Goal: Task Accomplishment & Management: Use online tool/utility

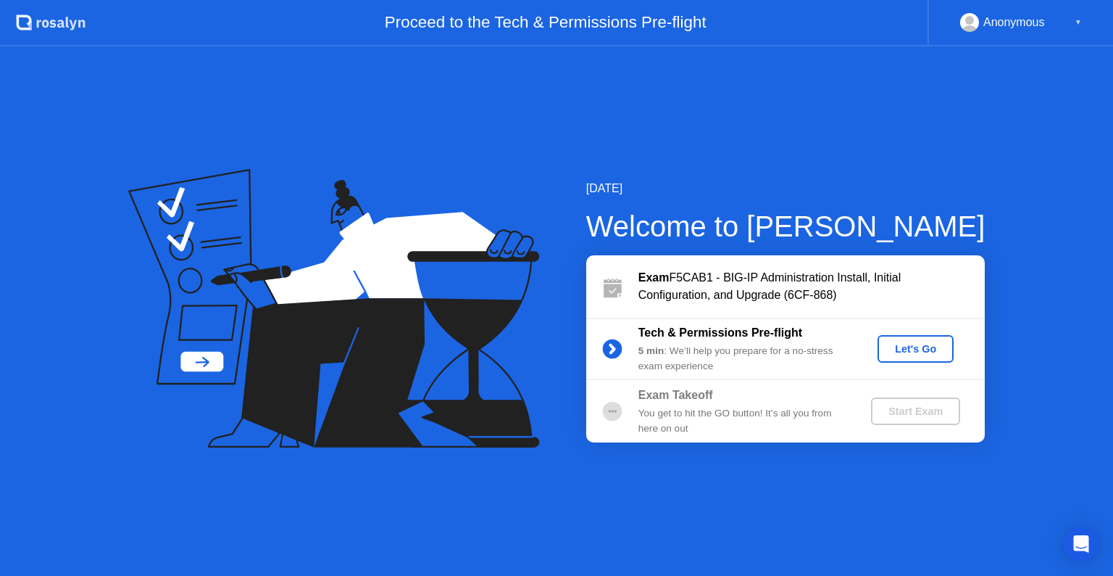
click at [901, 347] on div "Let's Go" at bounding box center [916, 349] width 65 height 12
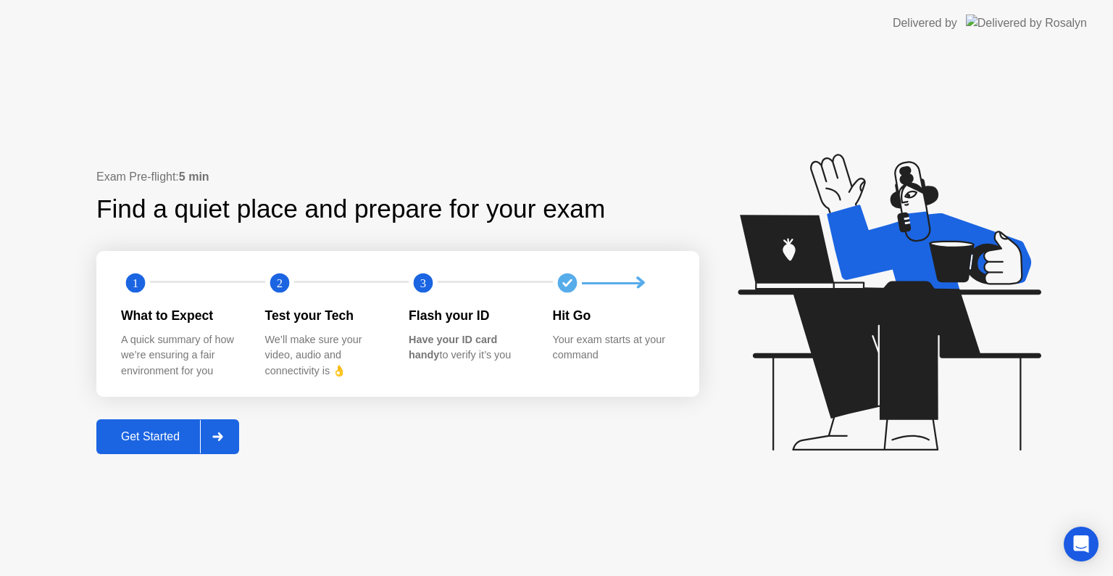
click at [167, 439] on div "Get Started" at bounding box center [150, 436] width 99 height 13
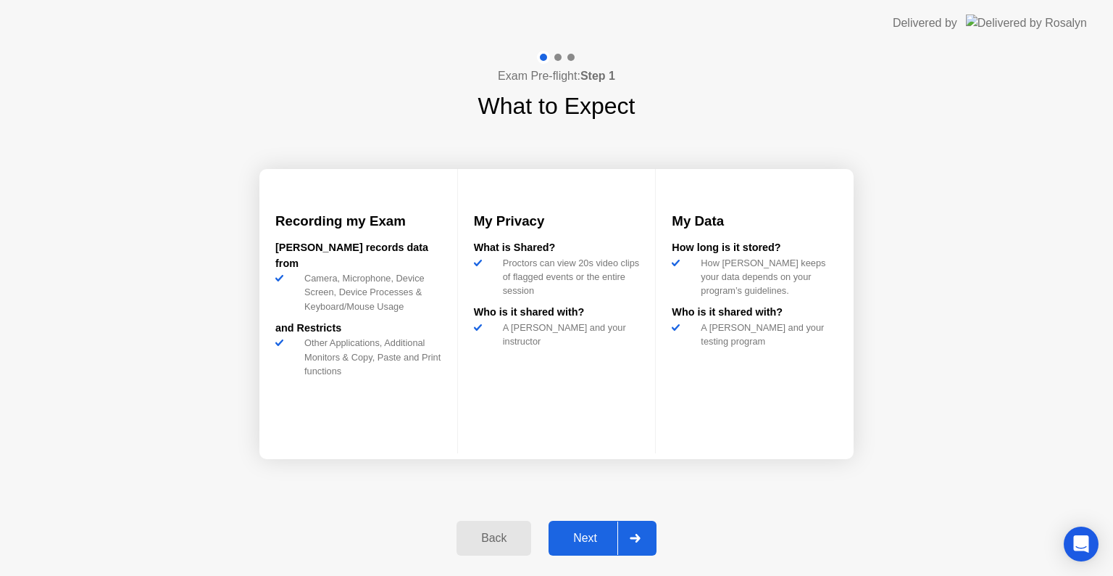
click at [596, 534] on div "Next" at bounding box center [585, 537] width 65 height 13
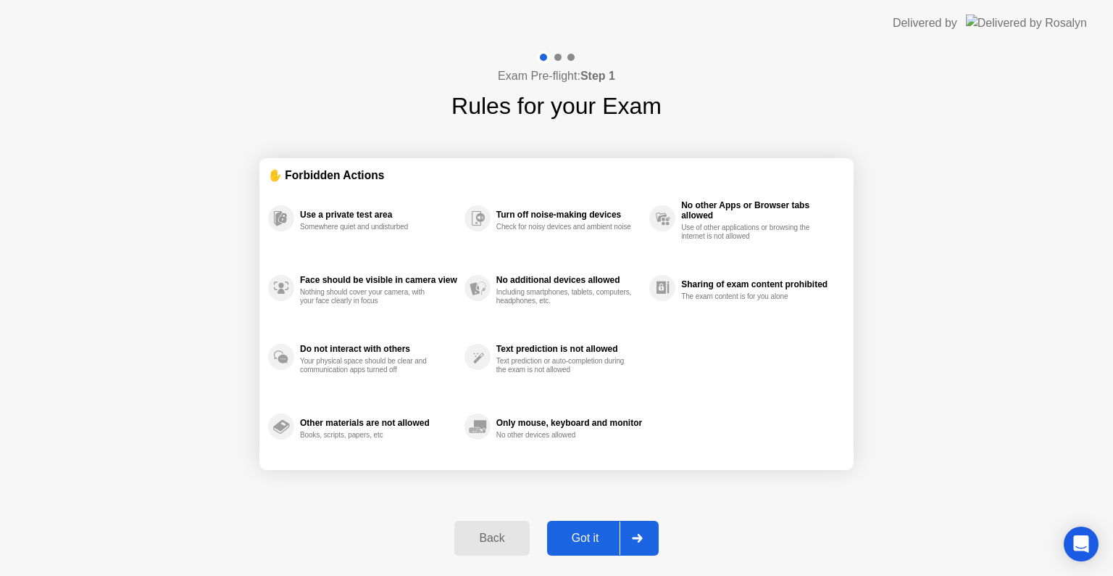
click at [577, 534] on div "Got it" at bounding box center [586, 537] width 68 height 13
select select "**********"
select select "*******"
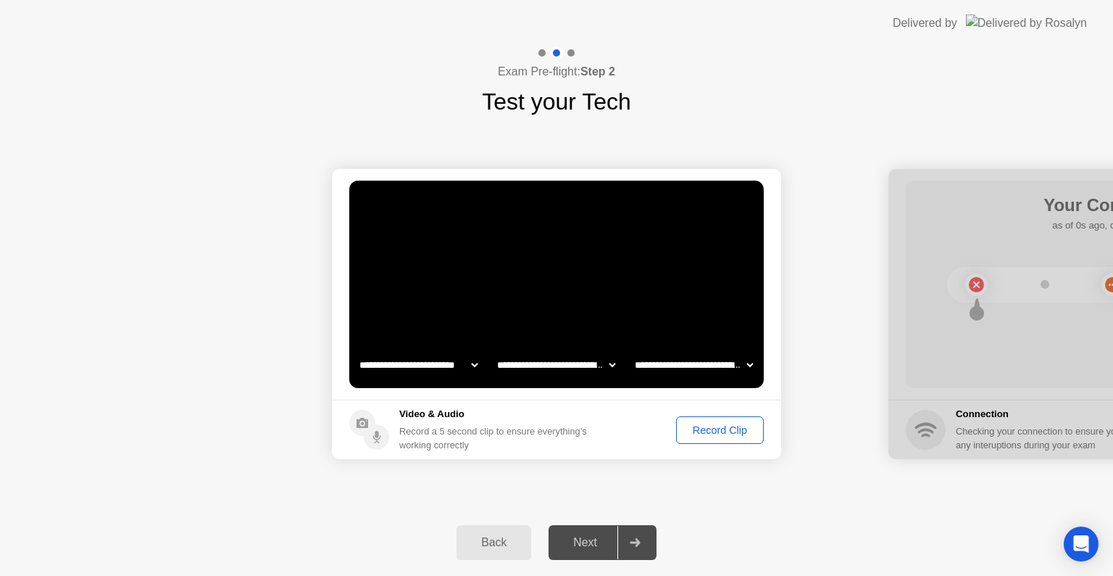
click at [726, 430] on div "Record Clip" at bounding box center [720, 430] width 78 height 12
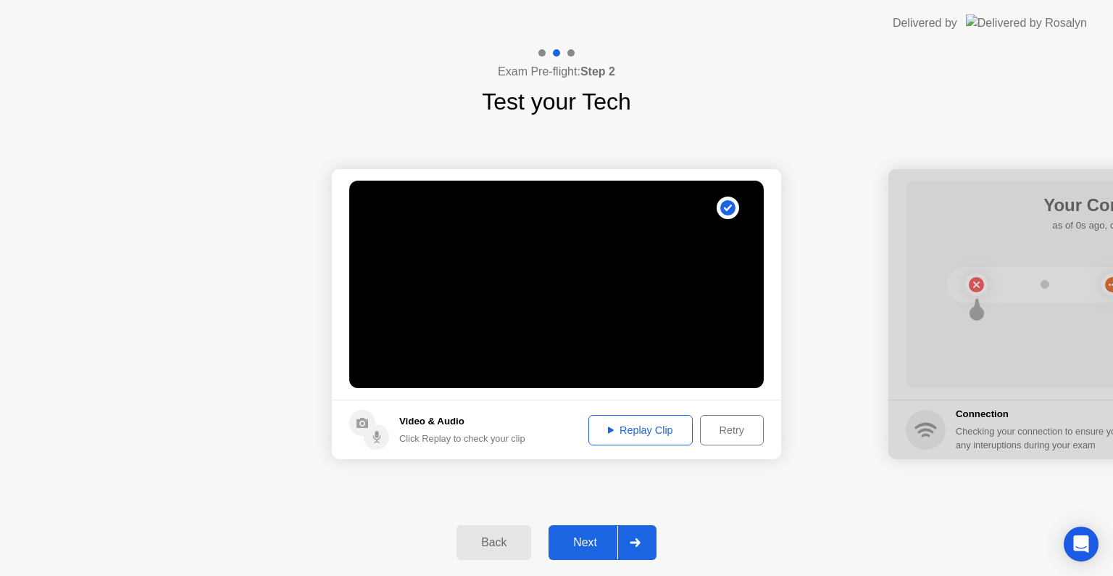
click at [630, 430] on div "Replay Clip" at bounding box center [641, 430] width 94 height 12
click at [601, 542] on div "Next" at bounding box center [585, 542] width 65 height 13
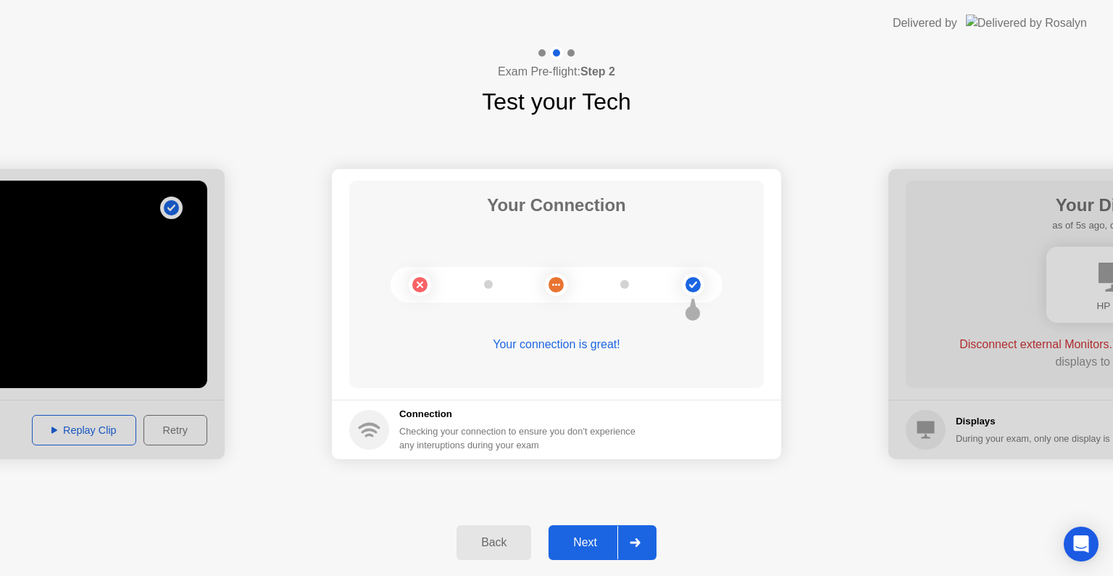
click at [595, 539] on div "Next" at bounding box center [585, 542] width 65 height 13
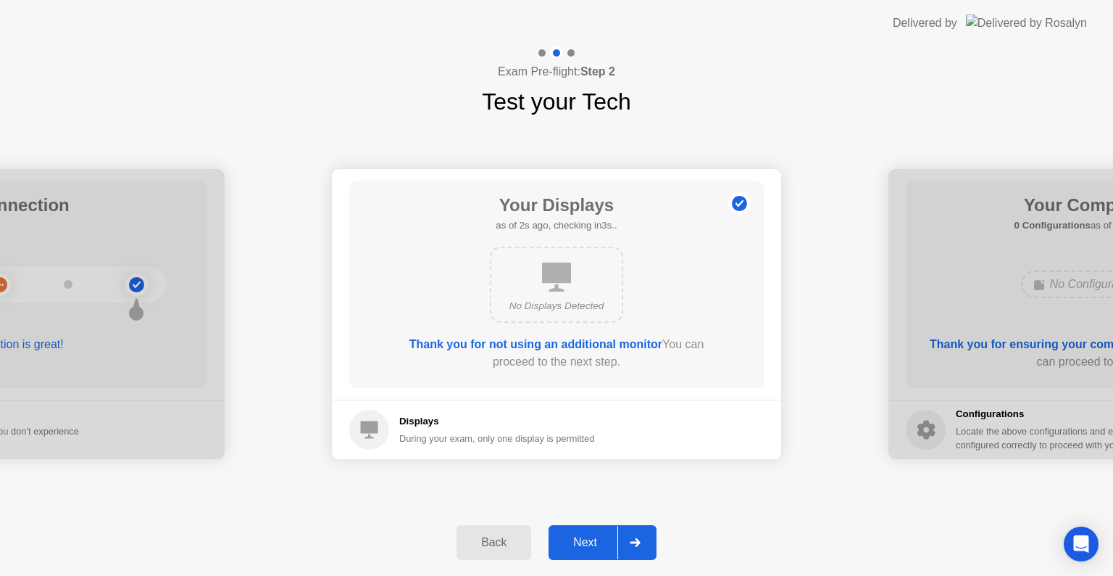
click at [587, 539] on div "Next" at bounding box center [585, 542] width 65 height 13
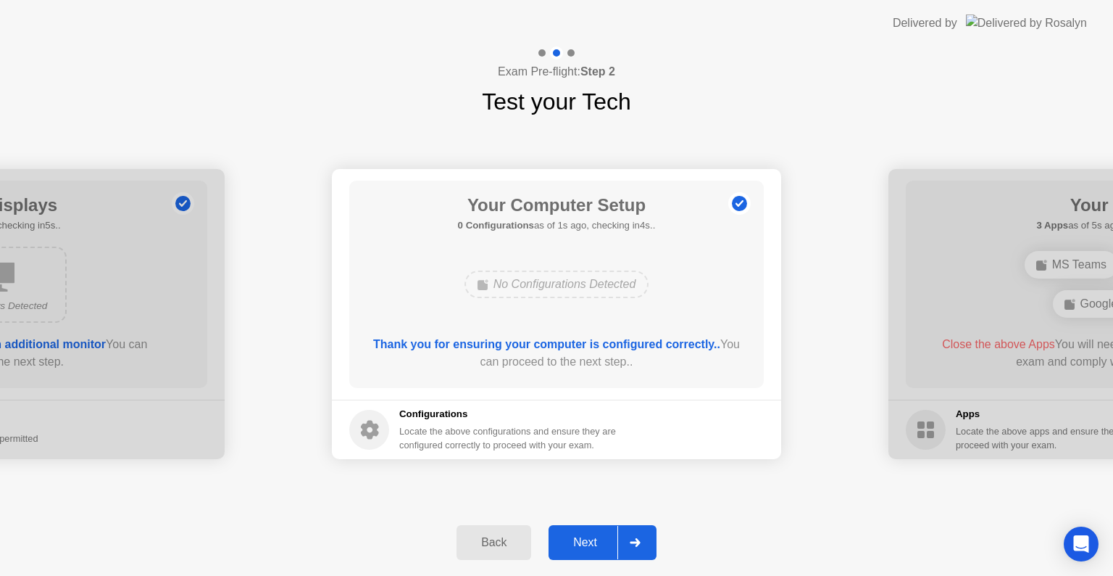
click at [592, 544] on div "Next" at bounding box center [585, 542] width 65 height 13
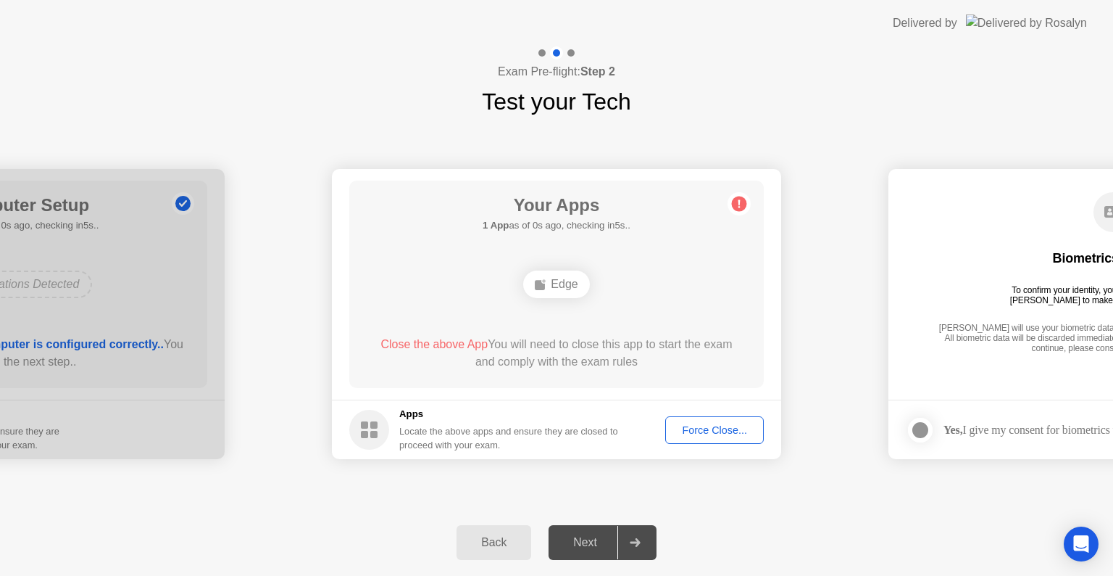
click at [805, 532] on div "Back Next" at bounding box center [556, 542] width 1113 height 67
click at [708, 429] on div "Force Close..." at bounding box center [715, 430] width 88 height 12
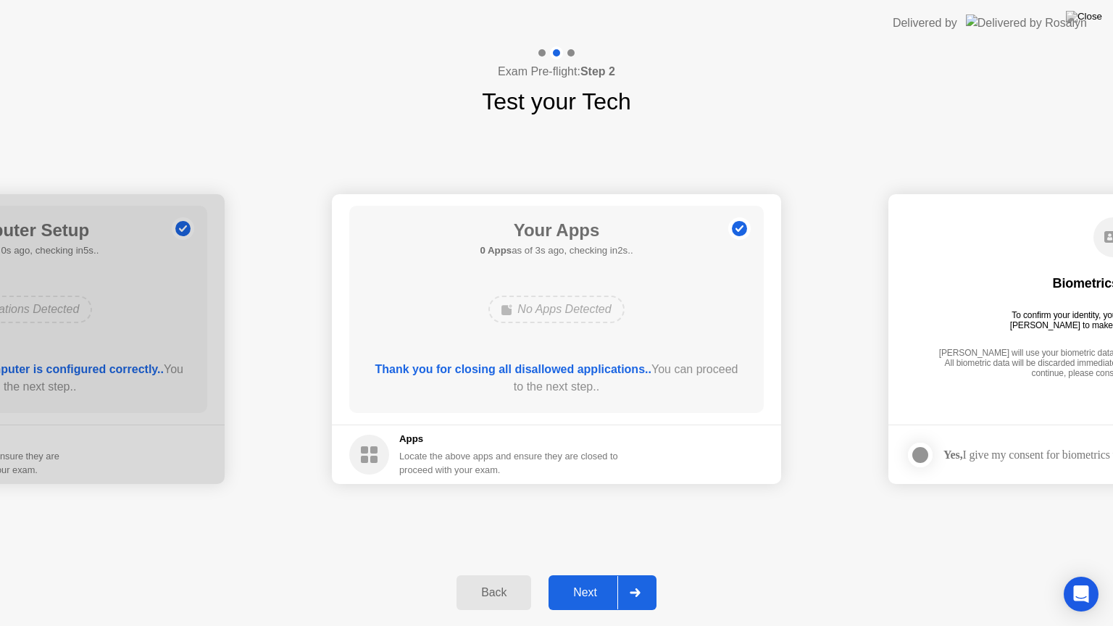
click at [579, 575] on div "Next" at bounding box center [585, 592] width 65 height 13
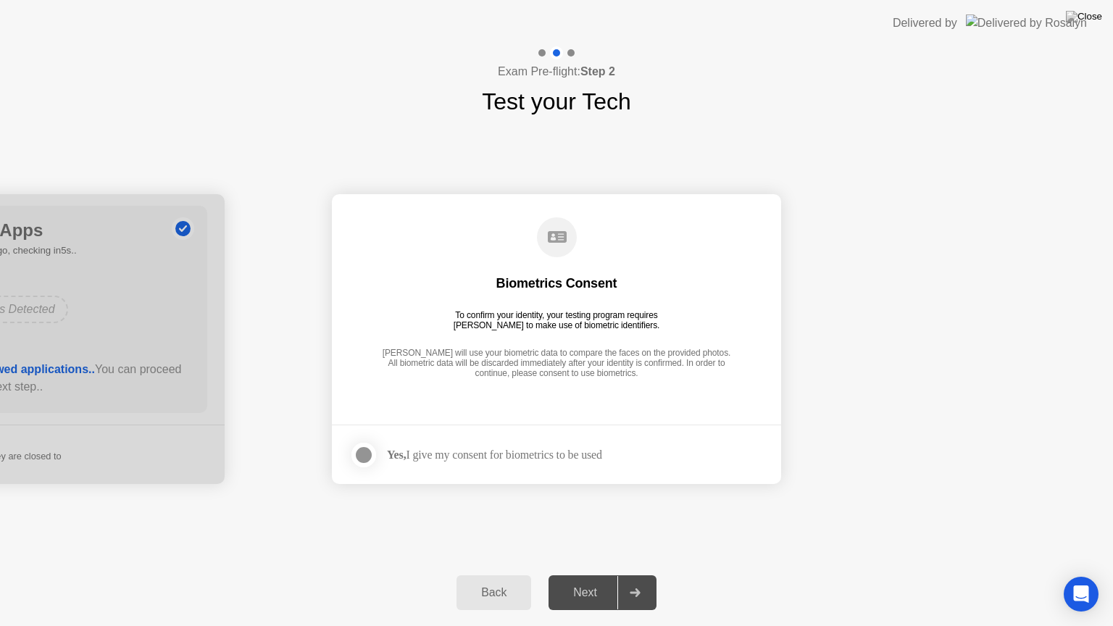
click at [428, 464] on div "Yes, I give my consent for biometrics to be used" at bounding box center [475, 455] width 253 height 29
click at [365, 455] on div at bounding box center [363, 455] width 17 height 17
click at [589, 575] on div "Next" at bounding box center [585, 592] width 65 height 13
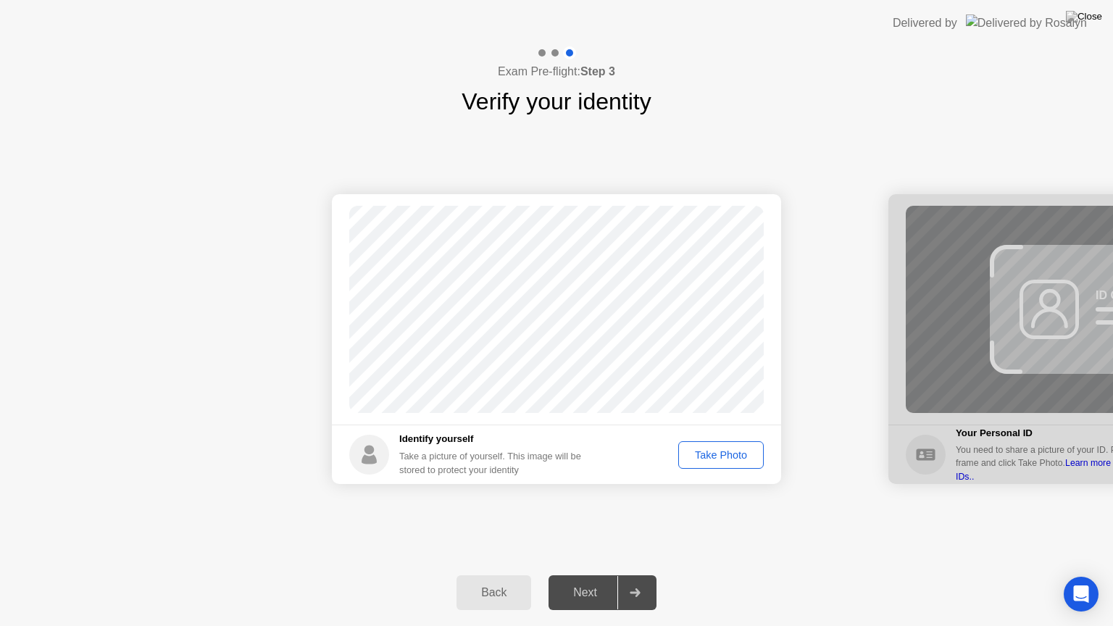
click at [726, 455] on div "Take Photo" at bounding box center [721, 455] width 75 height 12
click at [584, 575] on div "Next" at bounding box center [585, 592] width 65 height 13
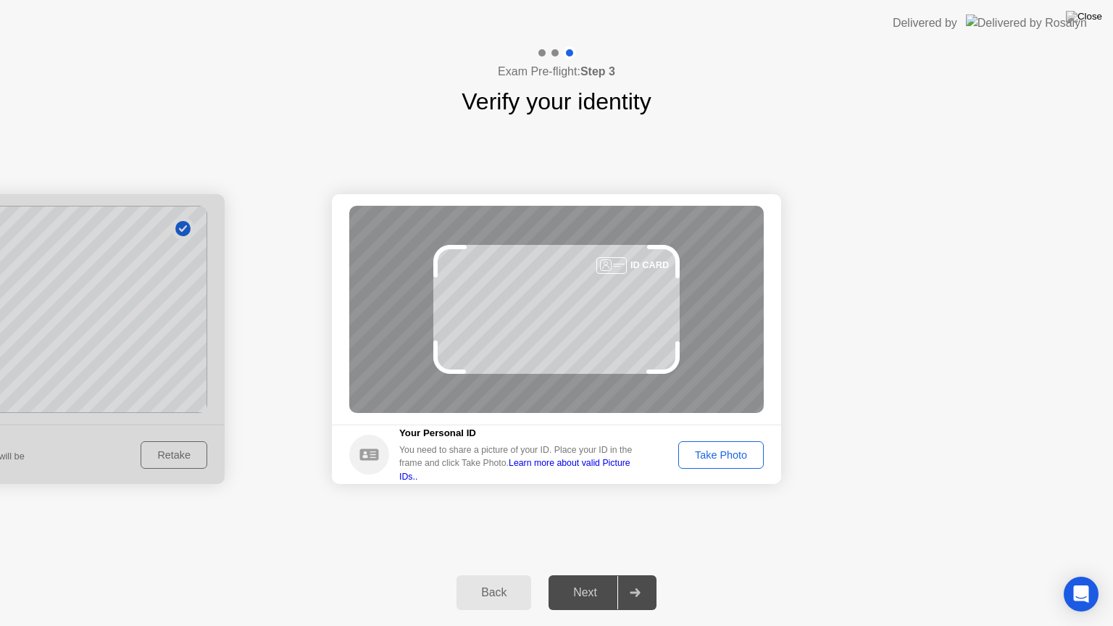
click at [739, 465] on button "Take Photo" at bounding box center [722, 455] width 86 height 28
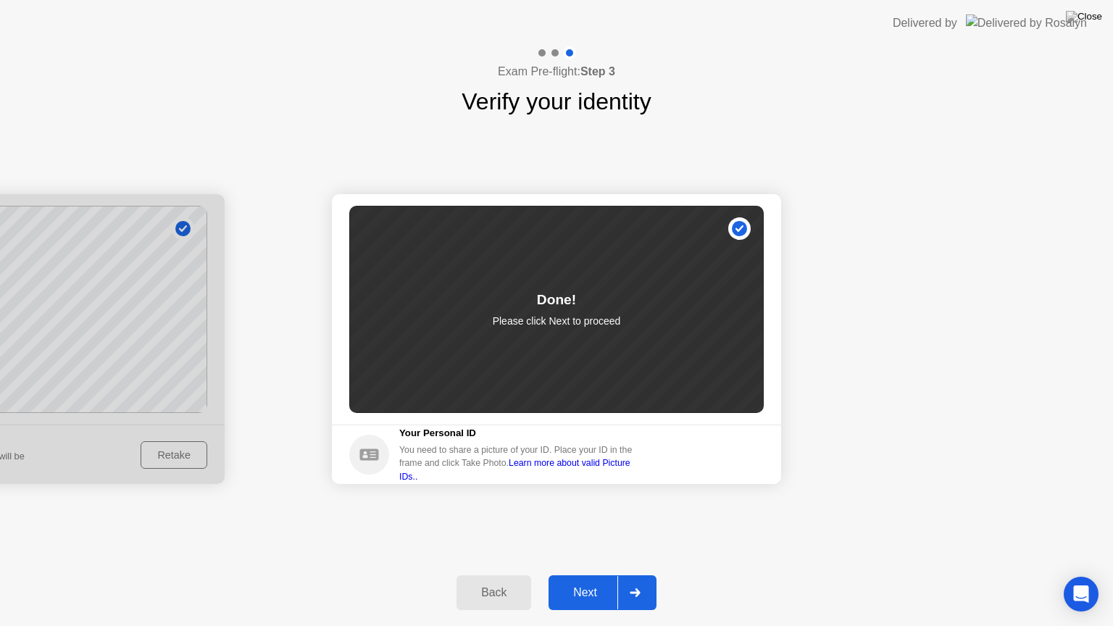
click at [601, 575] on div "Next" at bounding box center [585, 592] width 65 height 13
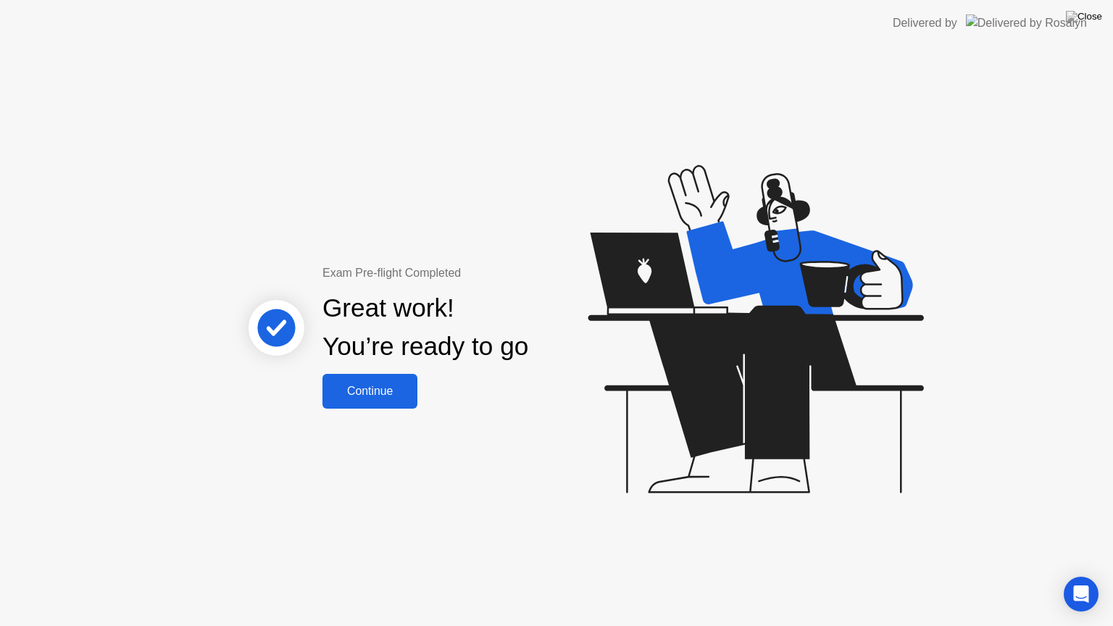
click at [394, 391] on div "Continue" at bounding box center [370, 391] width 86 height 13
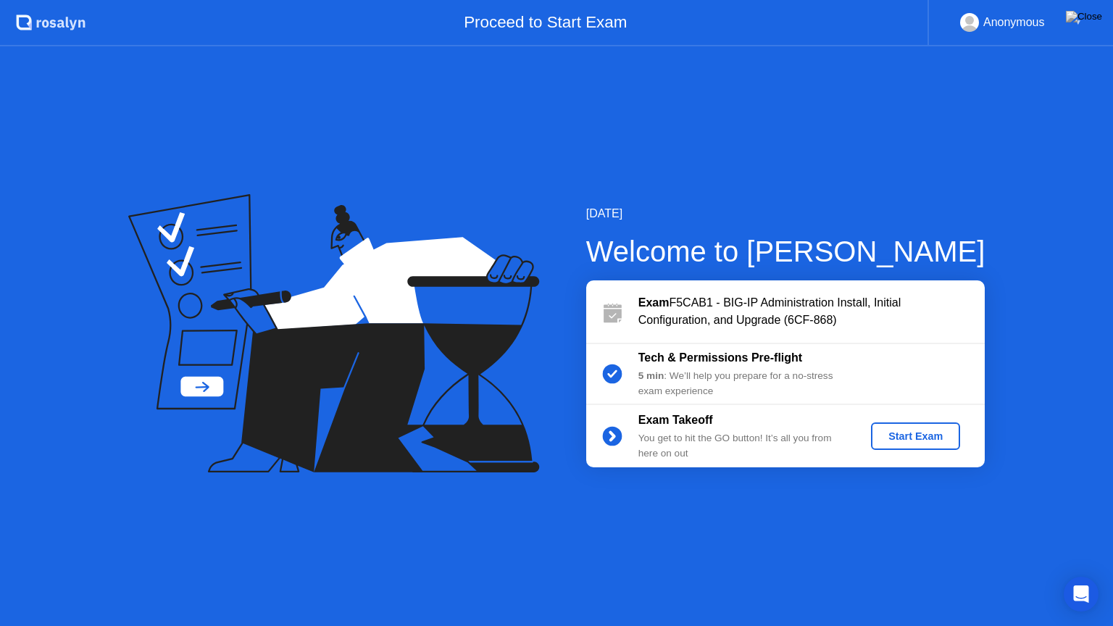
click at [916, 439] on div "Start Exam" at bounding box center [916, 437] width 78 height 12
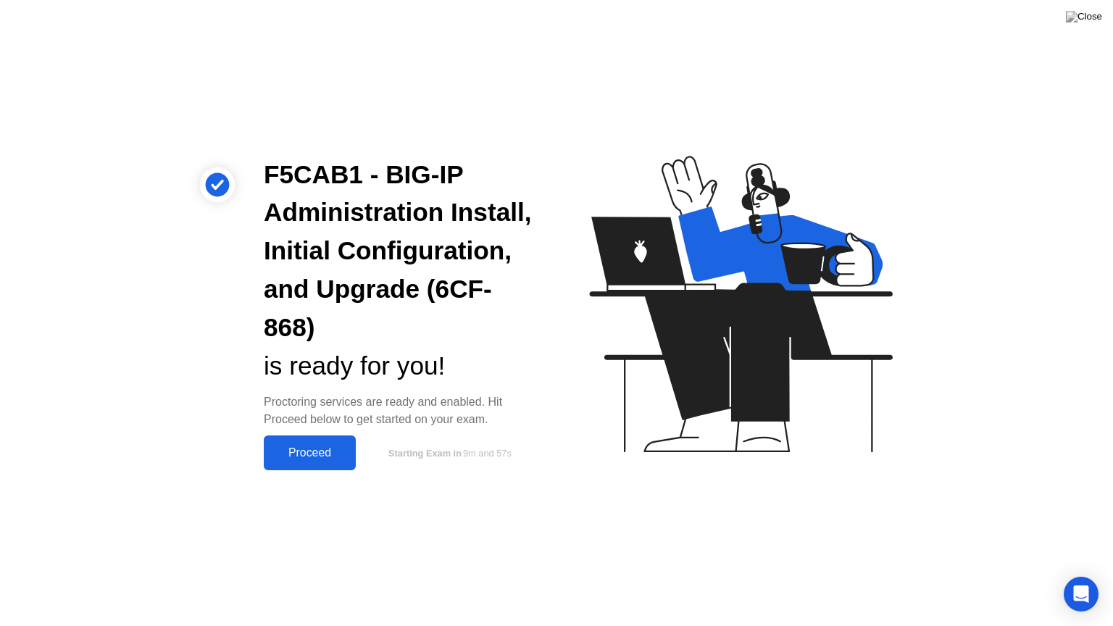
click at [320, 455] on div "Proceed" at bounding box center [309, 453] width 83 height 13
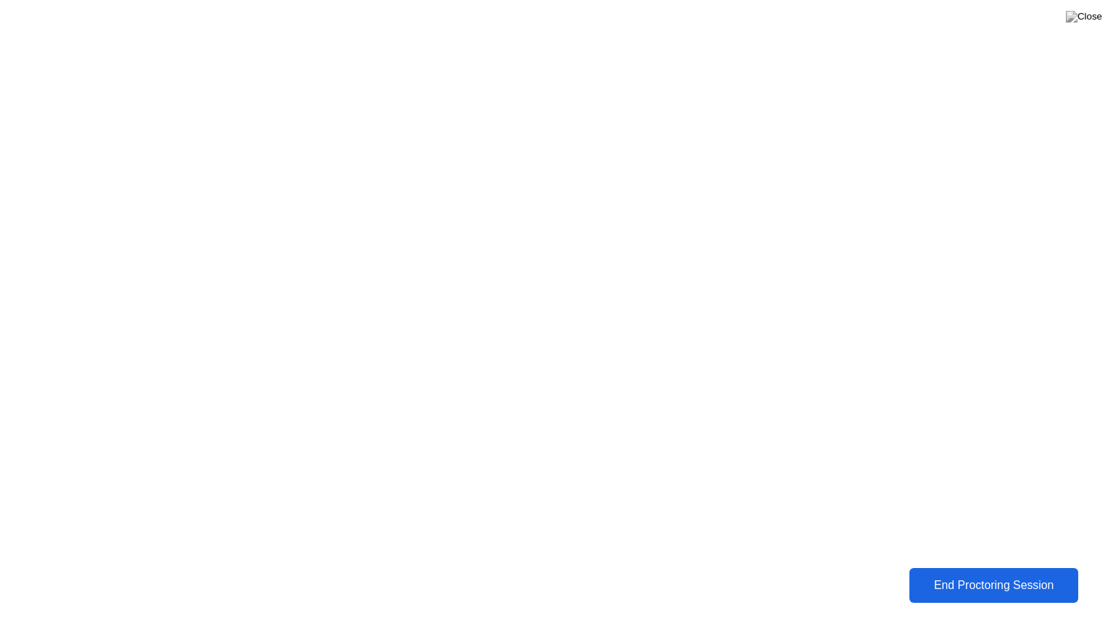
click at [1001, 575] on div "End Proctoring Session" at bounding box center [994, 585] width 161 height 13
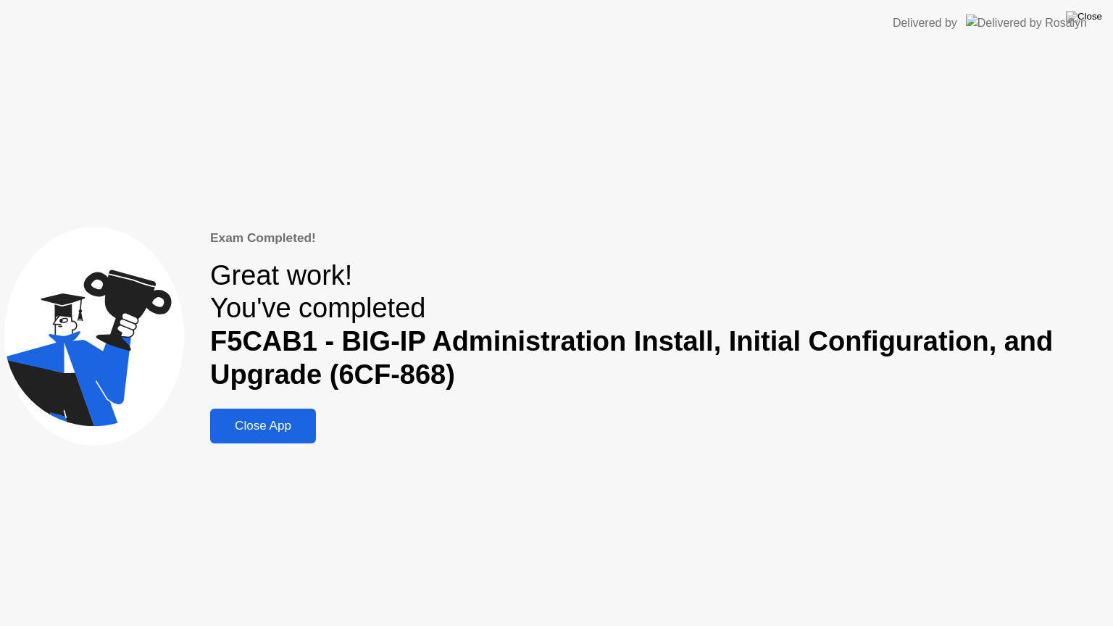
click at [273, 423] on div "Close App" at bounding box center [263, 426] width 97 height 14
